Goal: Information Seeking & Learning: Learn about a topic

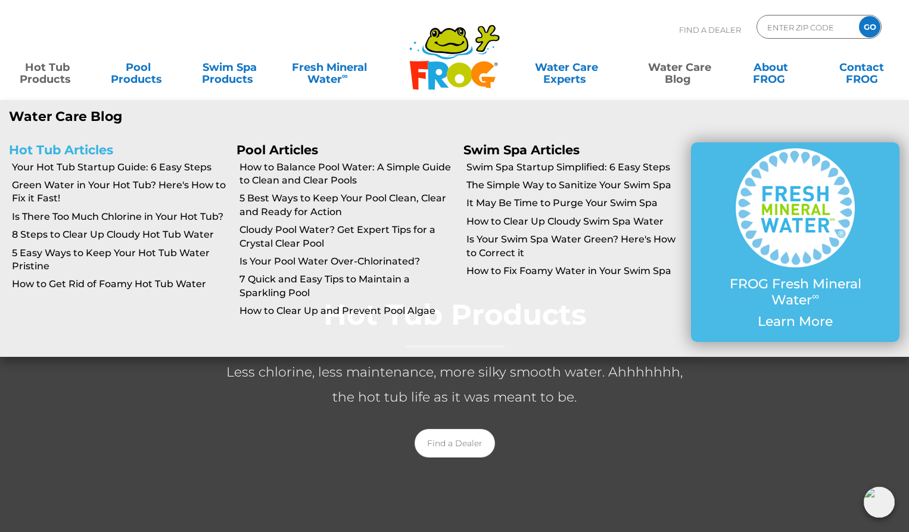
click at [70, 148] on link "Hot Tub Articles" at bounding box center [61, 149] width 104 height 15
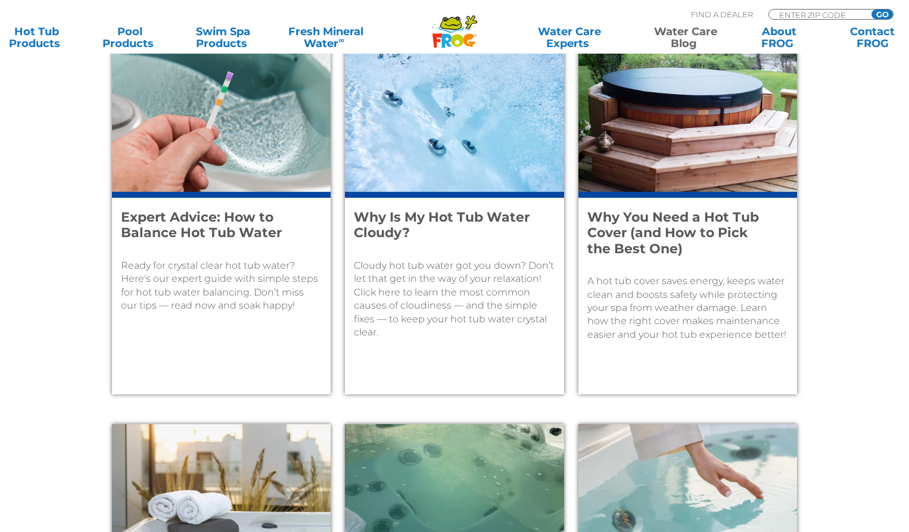
scroll to position [536, 0]
click at [424, 216] on h4 "Why Is My Hot Tub Water Cloudy?" at bounding box center [446, 225] width 185 height 32
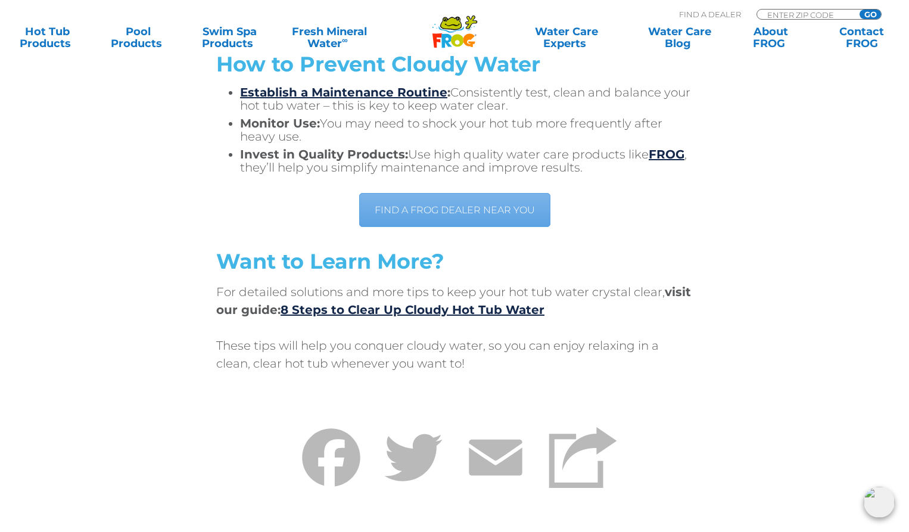
scroll to position [3811, 0]
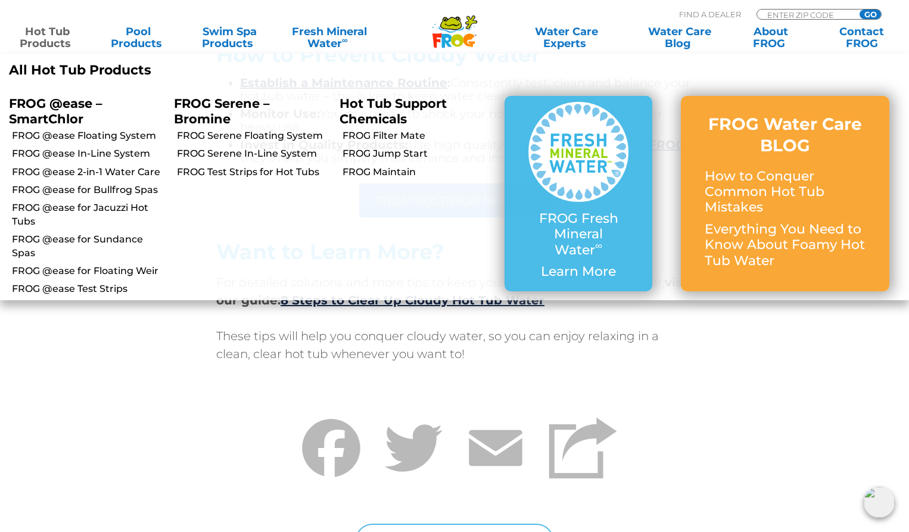
click at [58, 36] on link "Hot Tub Products" at bounding box center [47, 38] width 71 height 24
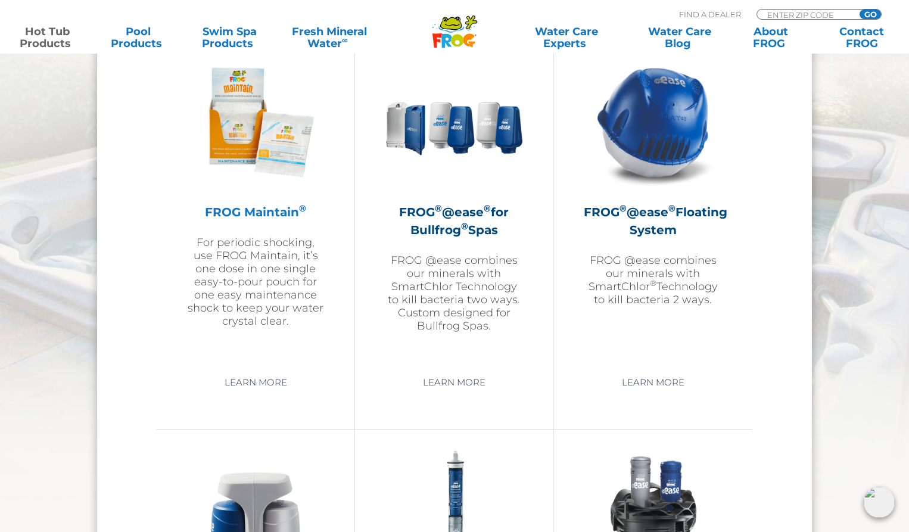
scroll to position [1310, 0]
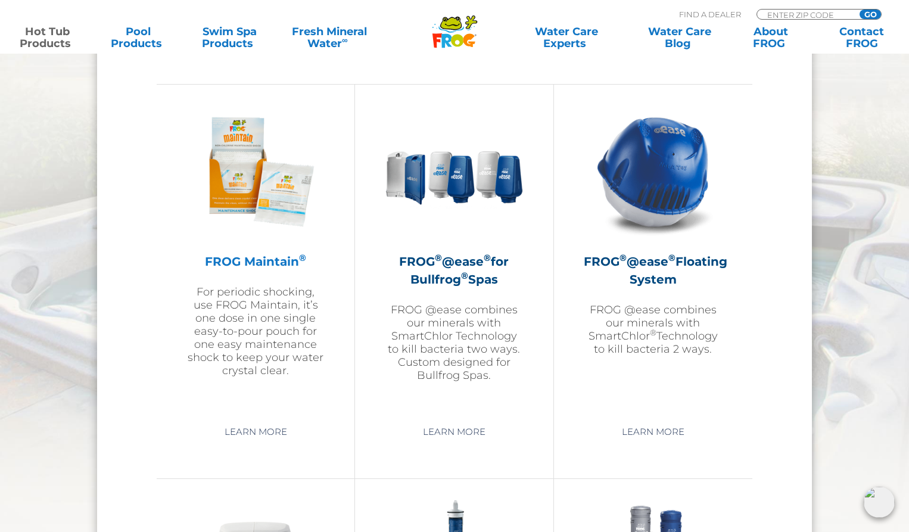
click at [249, 261] on h2 "FROG Maintain ®" at bounding box center [255, 261] width 138 height 18
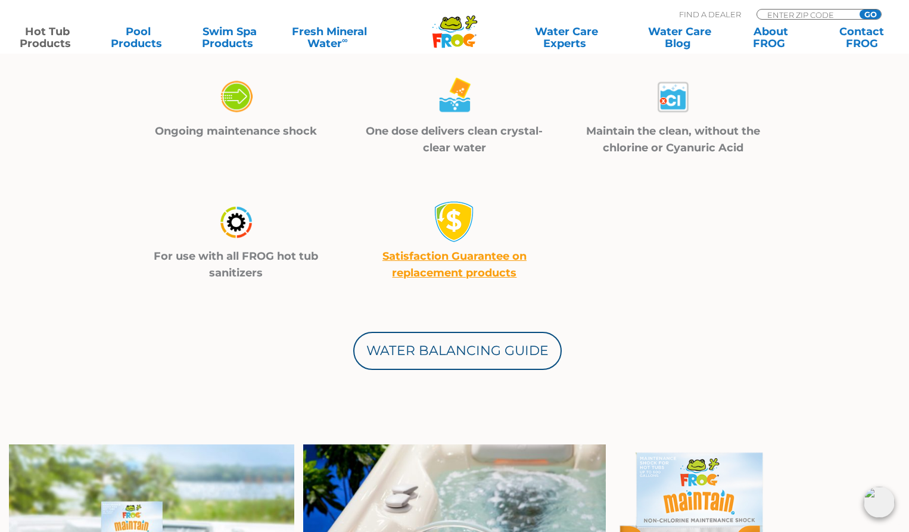
scroll to position [417, 0]
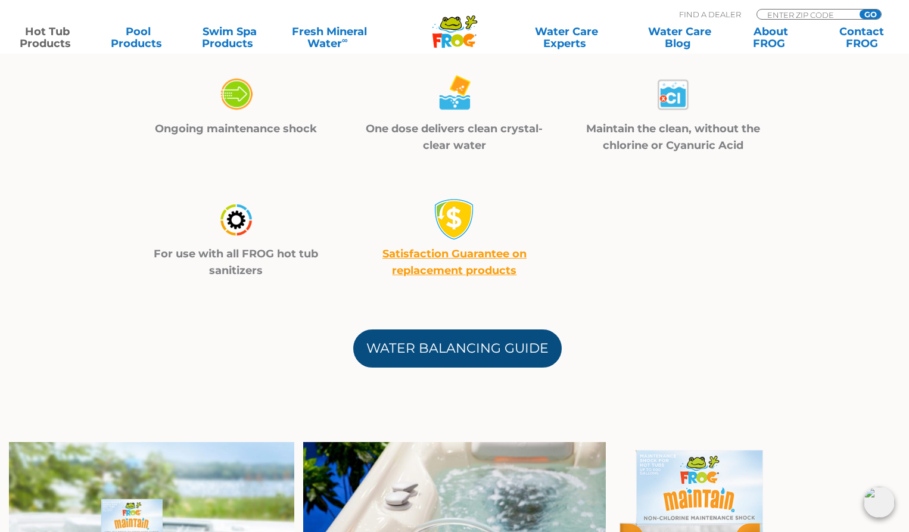
click at [464, 365] on link "Water Balancing Guide" at bounding box center [457, 348] width 208 height 38
